Goal: Check status

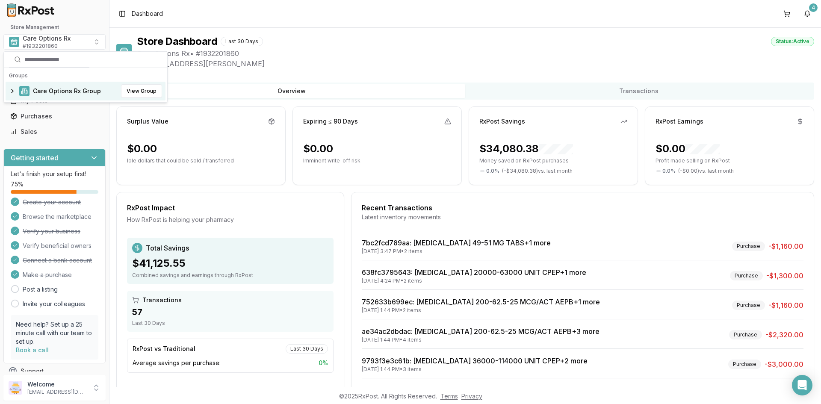
click at [44, 85] on div "Care Options Rx Group View Group" at bounding box center [86, 91] width 160 height 19
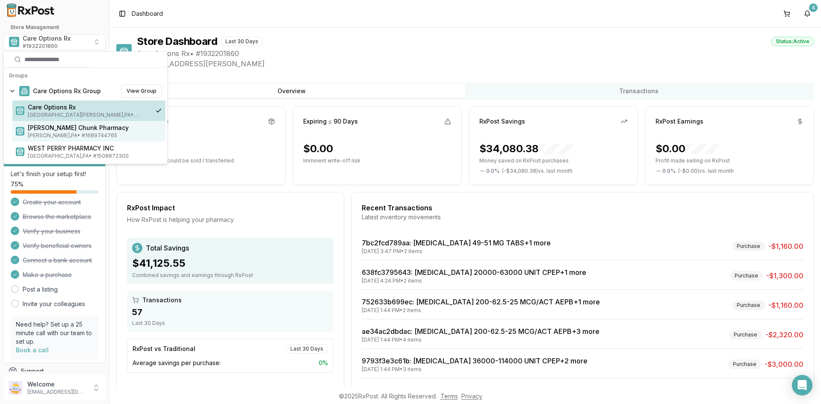
click at [59, 129] on span "Mauch Chunk Pharmacy" at bounding box center [95, 128] width 134 height 9
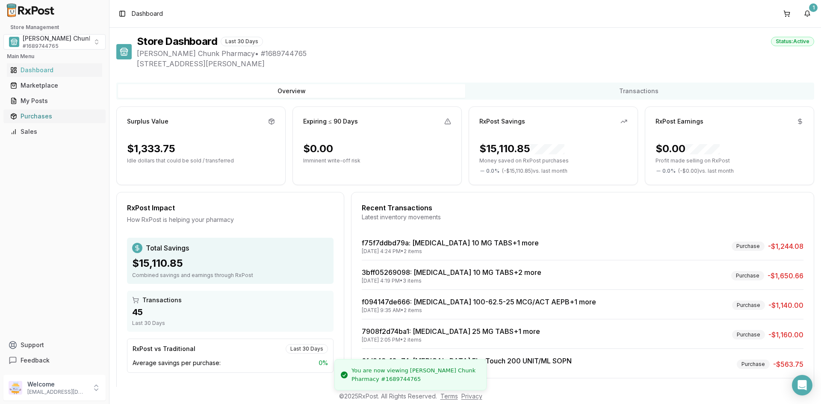
click at [32, 117] on div "Purchases" at bounding box center [54, 116] width 89 height 9
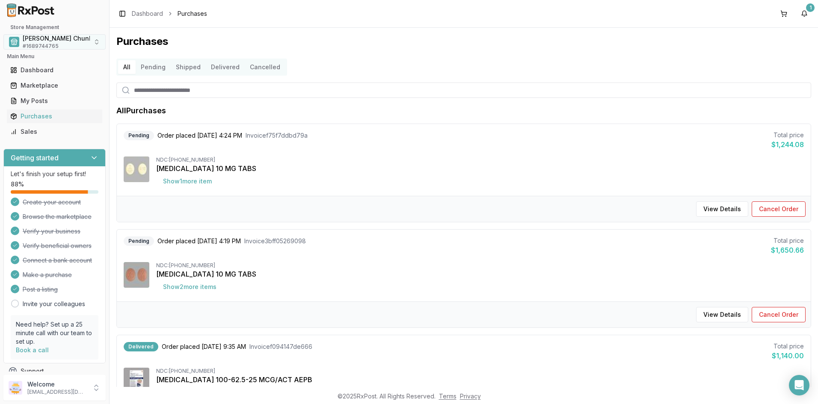
click at [43, 39] on span "Mauch Chunk Pharmacy" at bounding box center [73, 38] width 101 height 9
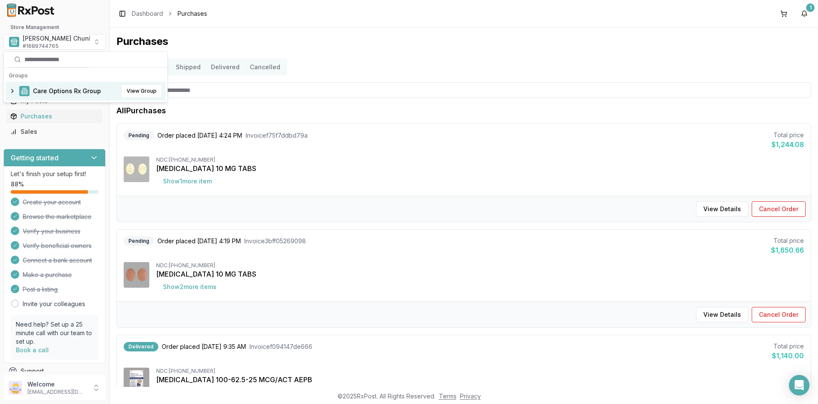
click at [44, 89] on span "Care Options Rx Group" at bounding box center [67, 91] width 68 height 9
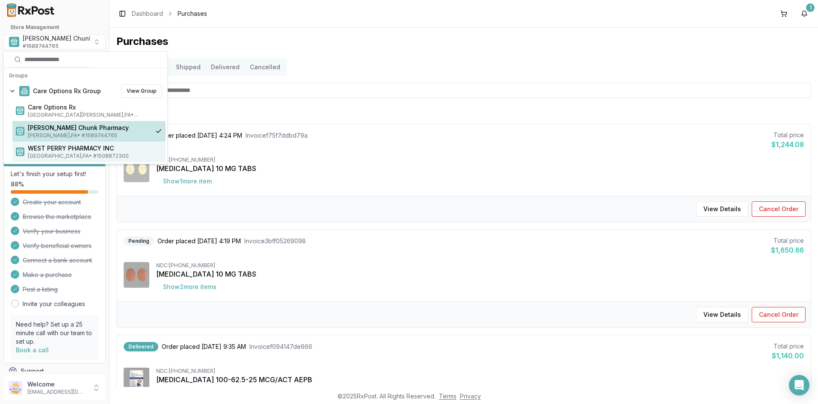
click at [53, 153] on span "Loysville , PA • # 1508872300" at bounding box center [95, 156] width 134 height 7
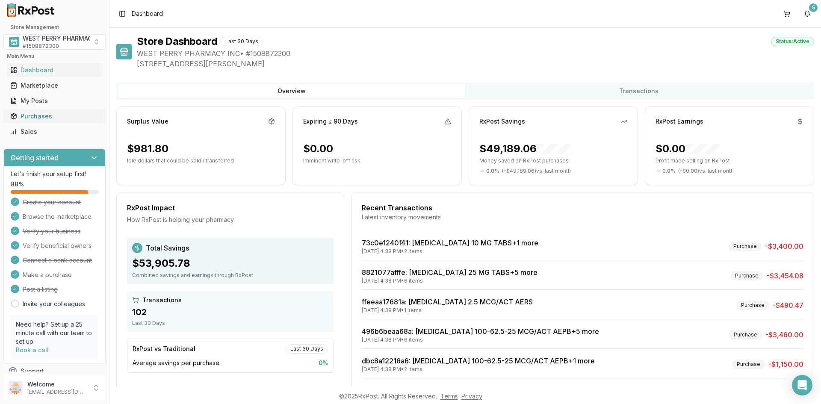
click at [33, 114] on div "Purchases" at bounding box center [54, 116] width 89 height 9
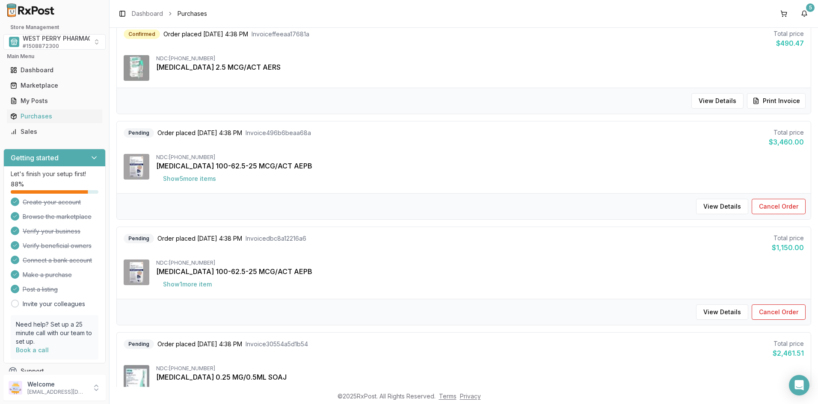
scroll to position [299, 0]
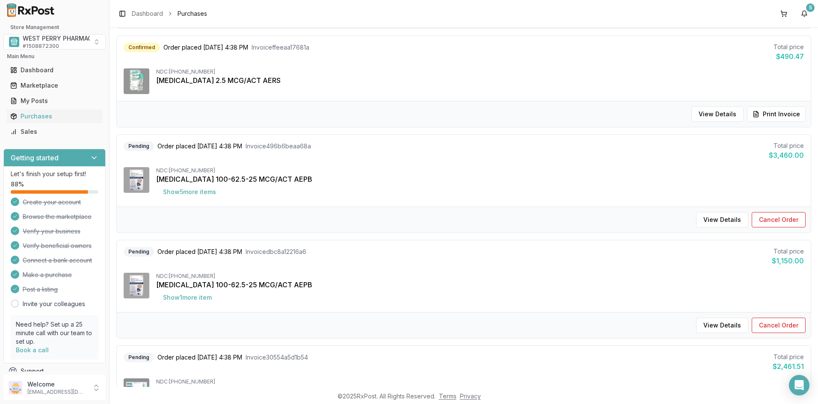
drag, startPoint x: 415, startPoint y: 155, endPoint x: 416, endPoint y: 160, distance: 5.0
click at [415, 155] on div "Pending Order placed 10/08/2025 4:38 PM Invoice 496b6beaa68a Total price $3,460…" at bounding box center [464, 151] width 680 height 19
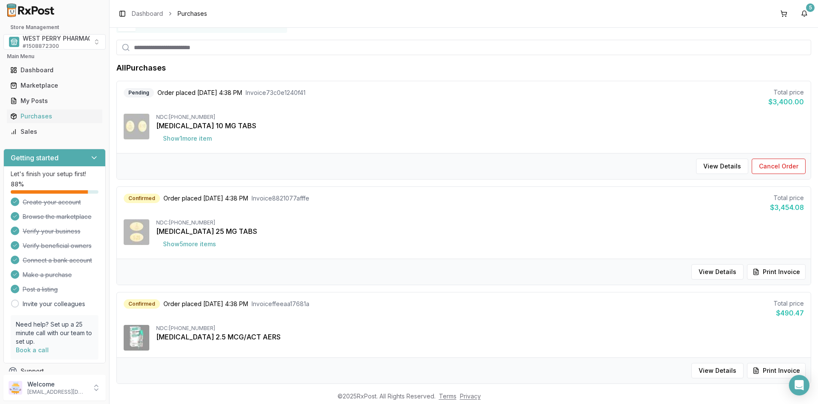
scroll to position [0, 0]
